Goal: Task Accomplishment & Management: Use online tool/utility

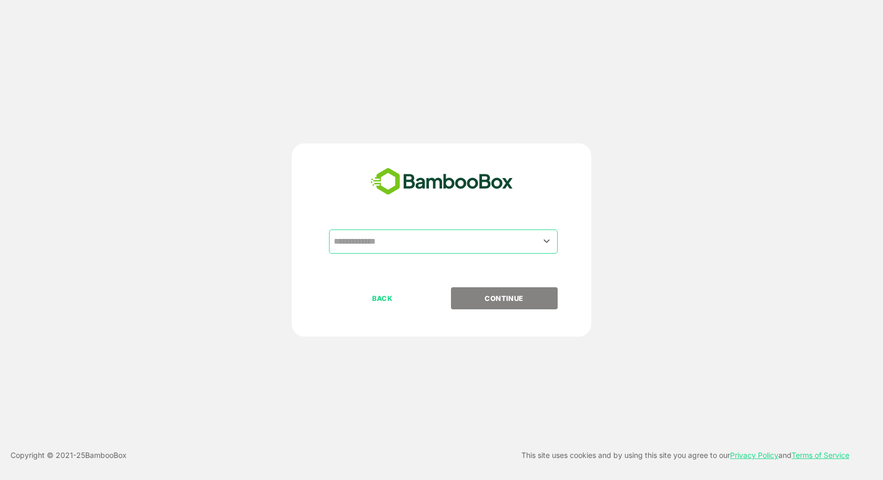
click at [472, 244] on input "text" at bounding box center [443, 242] width 224 height 20
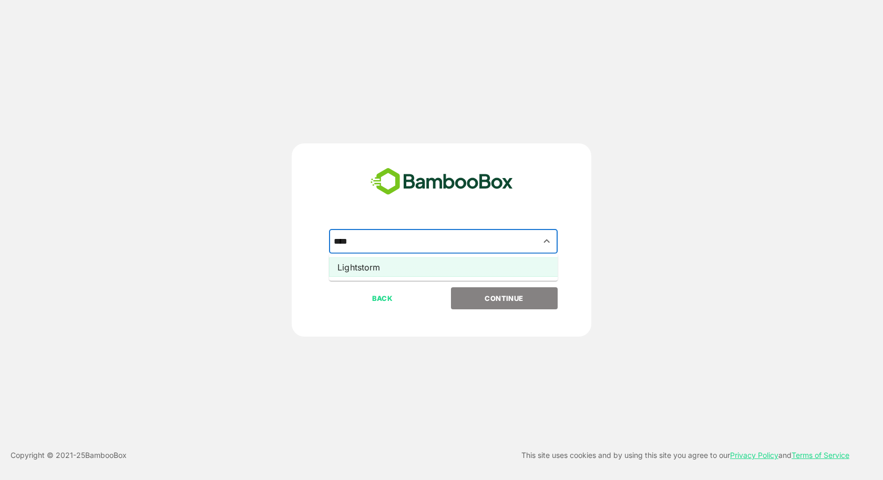
click at [411, 266] on li "Lightstorm" at bounding box center [443, 267] width 229 height 19
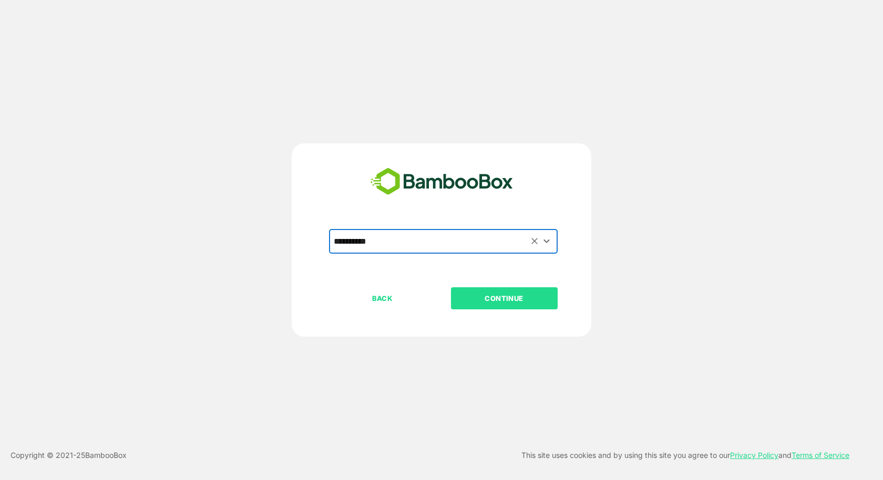
type input "**********"
click at [488, 295] on p "CONTINUE" at bounding box center [504, 299] width 105 height 12
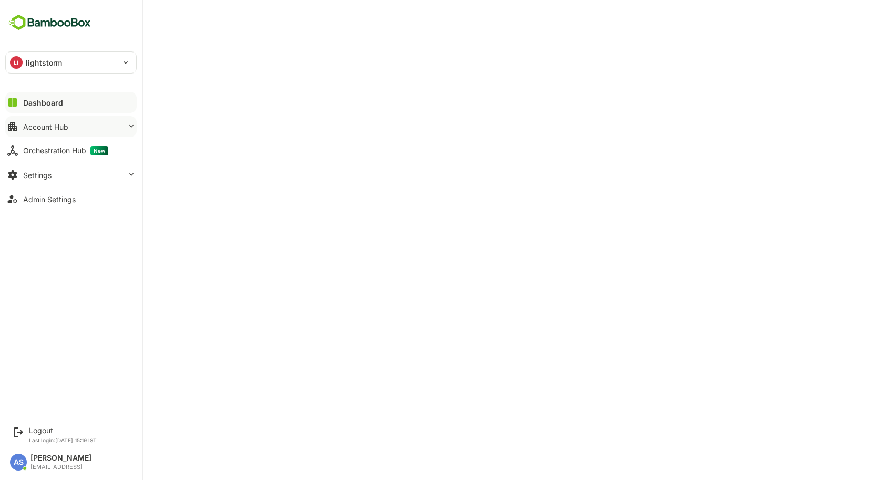
click at [36, 128] on div "Account Hub" at bounding box center [45, 126] width 45 height 9
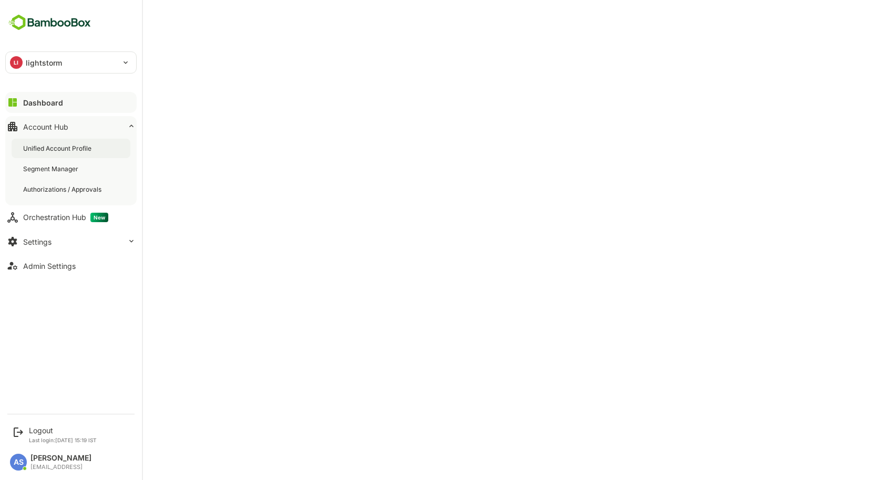
click at [38, 145] on div "Unified Account Profile" at bounding box center [58, 148] width 70 height 9
click at [18, 103] on icon at bounding box center [12, 102] width 13 height 13
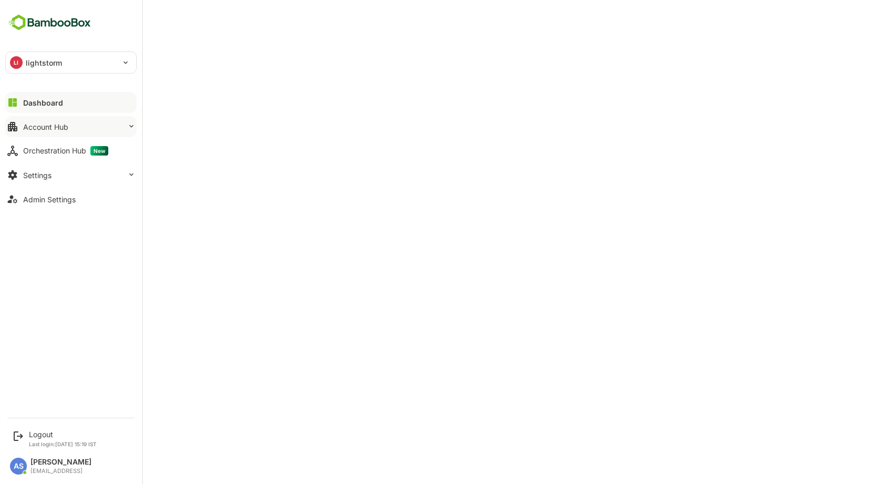
click at [55, 128] on div "Account Hub" at bounding box center [45, 126] width 45 height 9
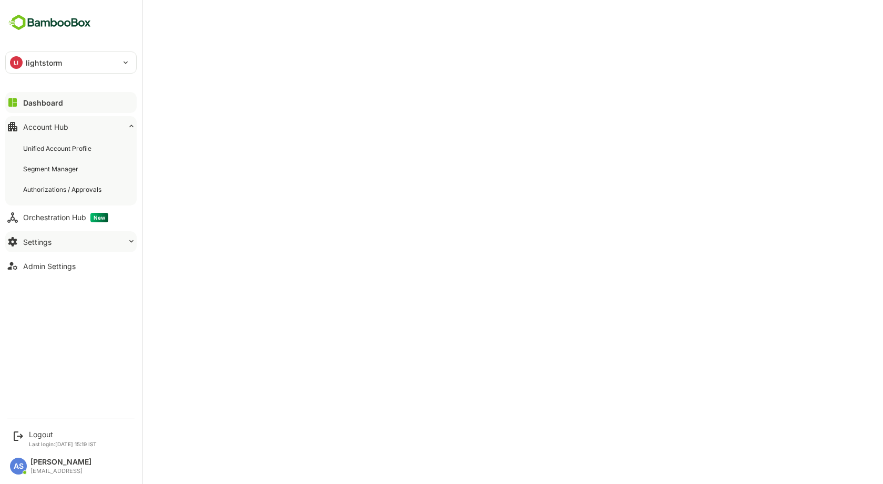
click at [51, 243] on div "Settings" at bounding box center [37, 242] width 28 height 9
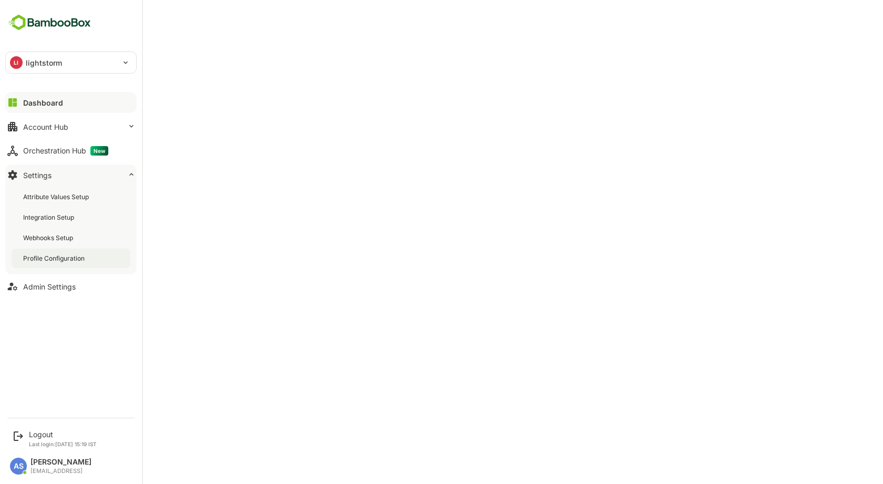
click at [55, 260] on div "Profile Configuration" at bounding box center [55, 258] width 64 height 9
click at [57, 128] on div "Account Hub" at bounding box center [45, 126] width 45 height 9
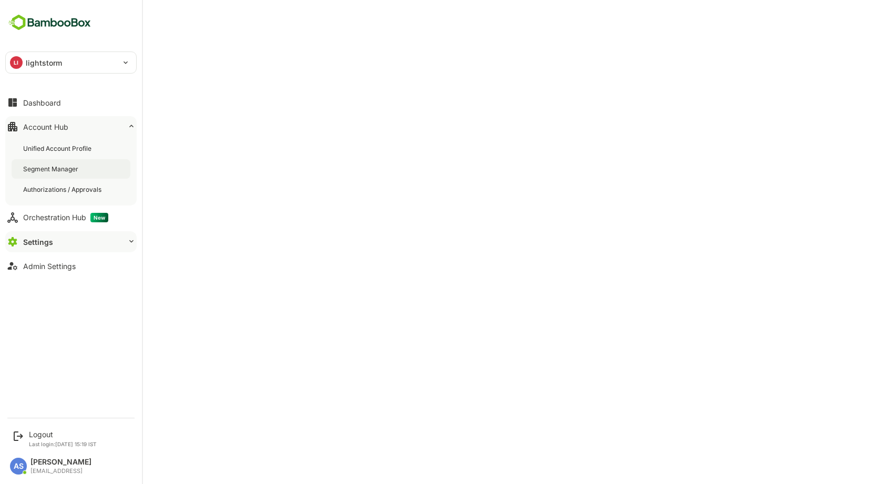
click at [59, 171] on div "Segment Manager" at bounding box center [51, 169] width 57 height 9
click at [45, 435] on div "Logout" at bounding box center [63, 434] width 68 height 9
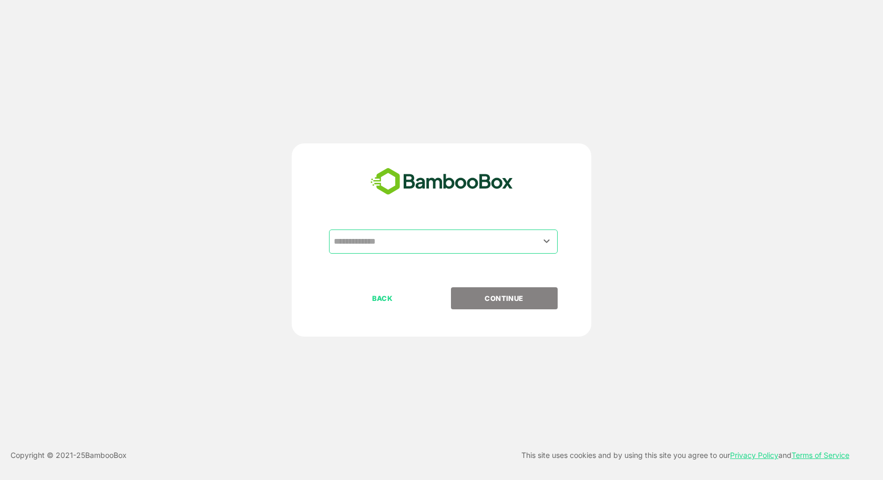
click at [395, 242] on input "text" at bounding box center [443, 242] width 224 height 20
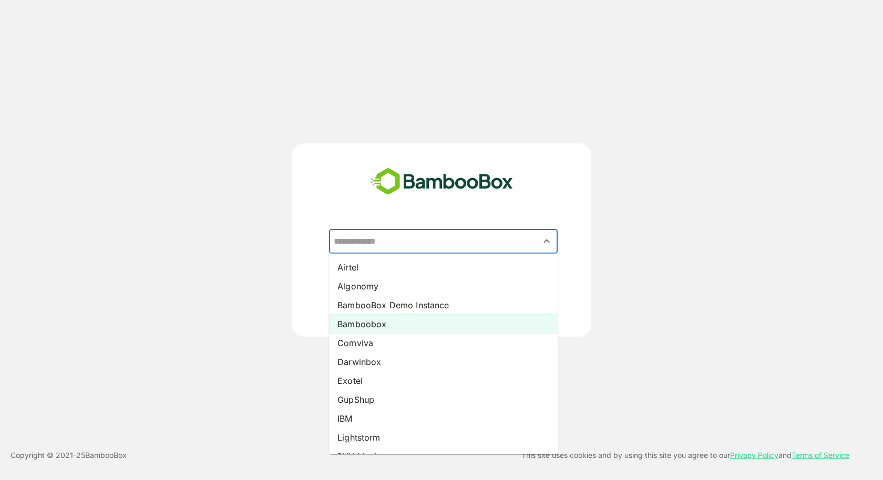
click at [387, 324] on li "Bamboobox" at bounding box center [443, 324] width 229 height 19
type input "*********"
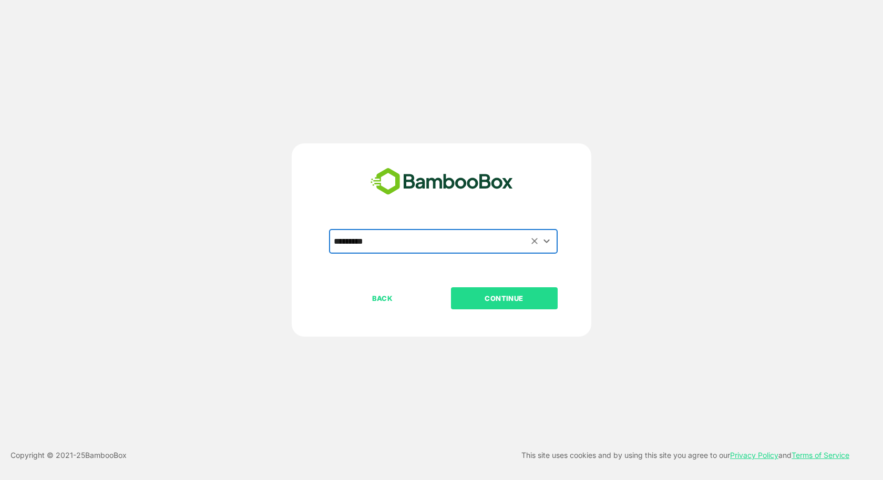
click at [501, 296] on p "CONTINUE" at bounding box center [504, 299] width 105 height 12
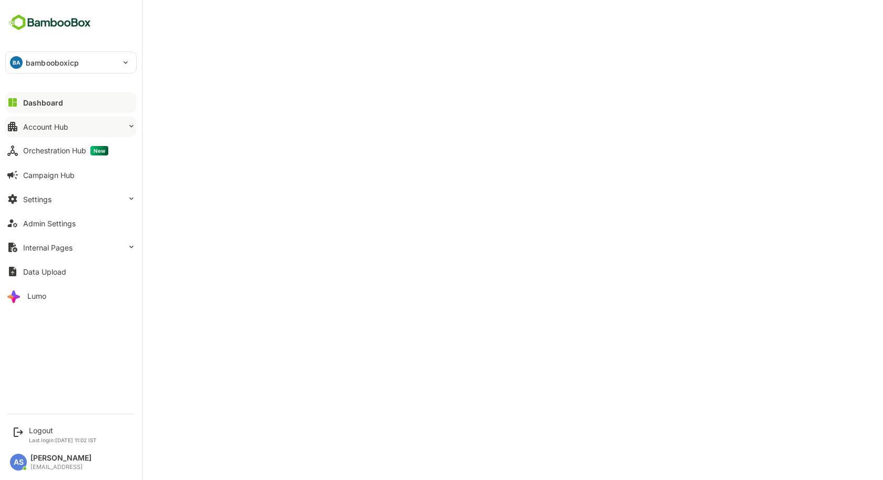
click at [58, 132] on button "Account Hub" at bounding box center [70, 126] width 131 height 21
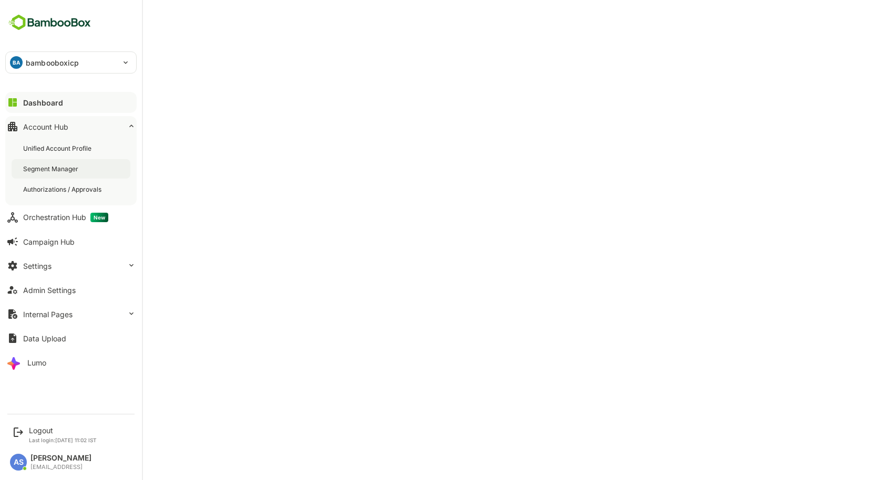
click at [60, 173] on div "Segment Manager" at bounding box center [51, 169] width 57 height 9
click at [37, 363] on div "Lumo" at bounding box center [36, 363] width 19 height 9
